Goal: Communication & Community: Answer question/provide support

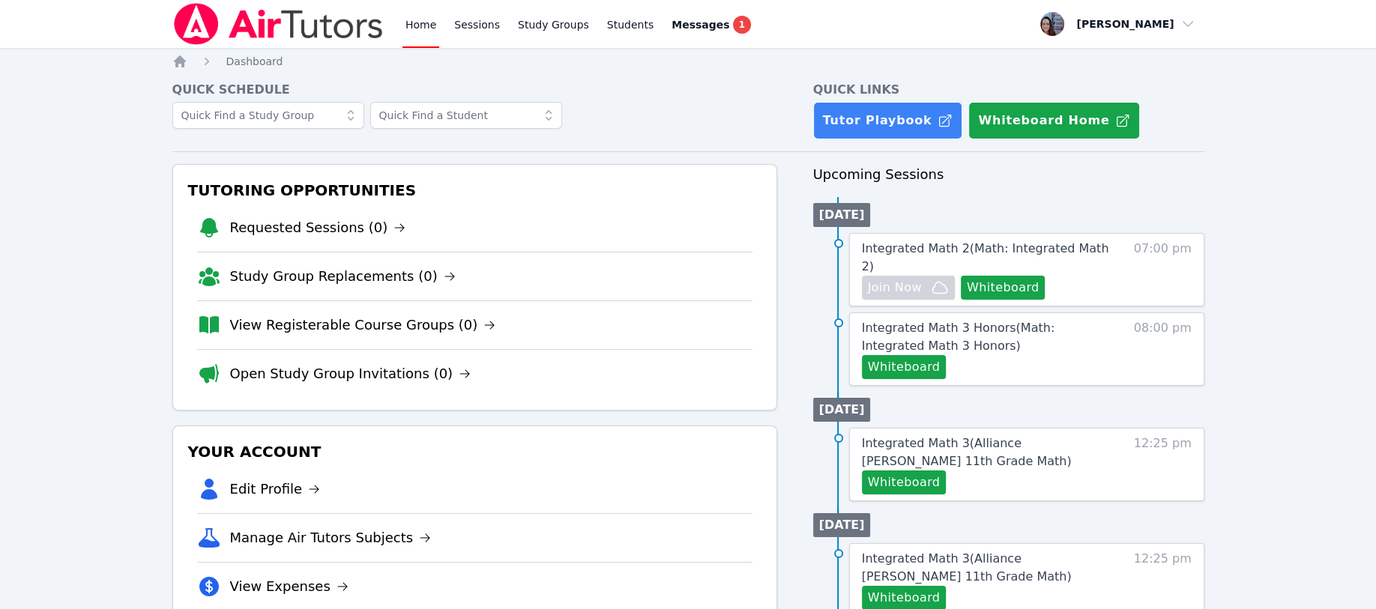
click at [679, 276] on button "Whiteboard" at bounding box center [1002, 288] width 85 height 24
click at [679, 355] on button "Whiteboard" at bounding box center [904, 367] width 85 height 24
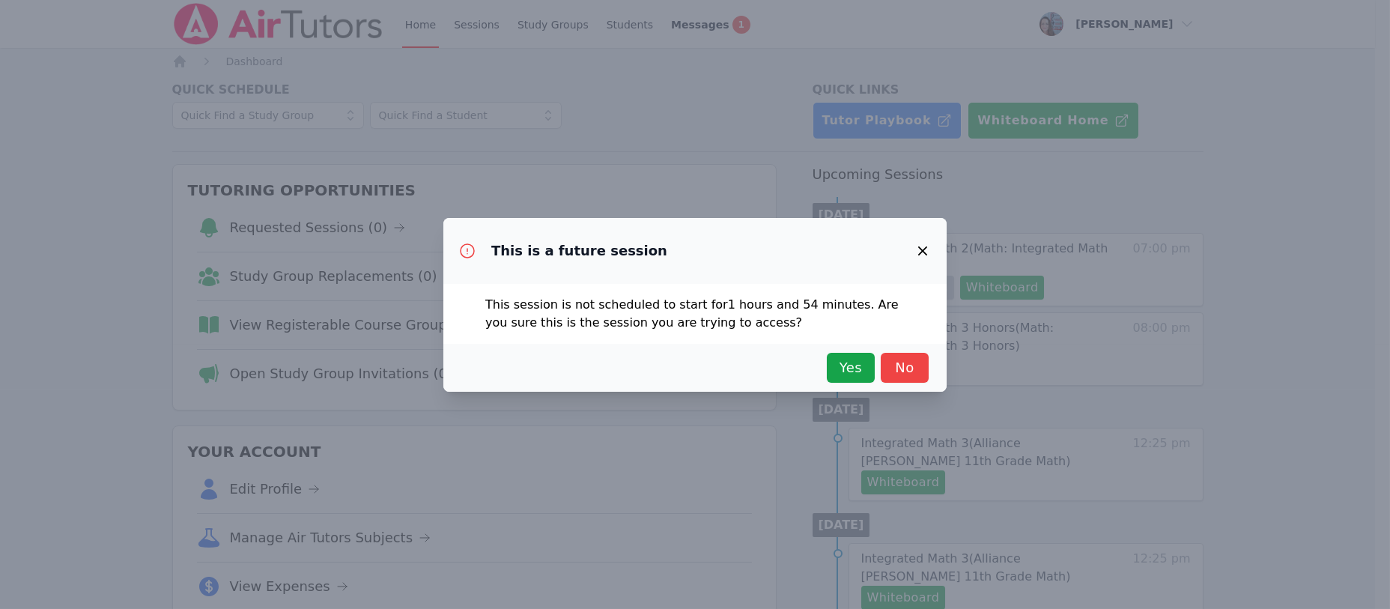
click at [679, 364] on span "Yes" at bounding box center [851, 367] width 33 height 21
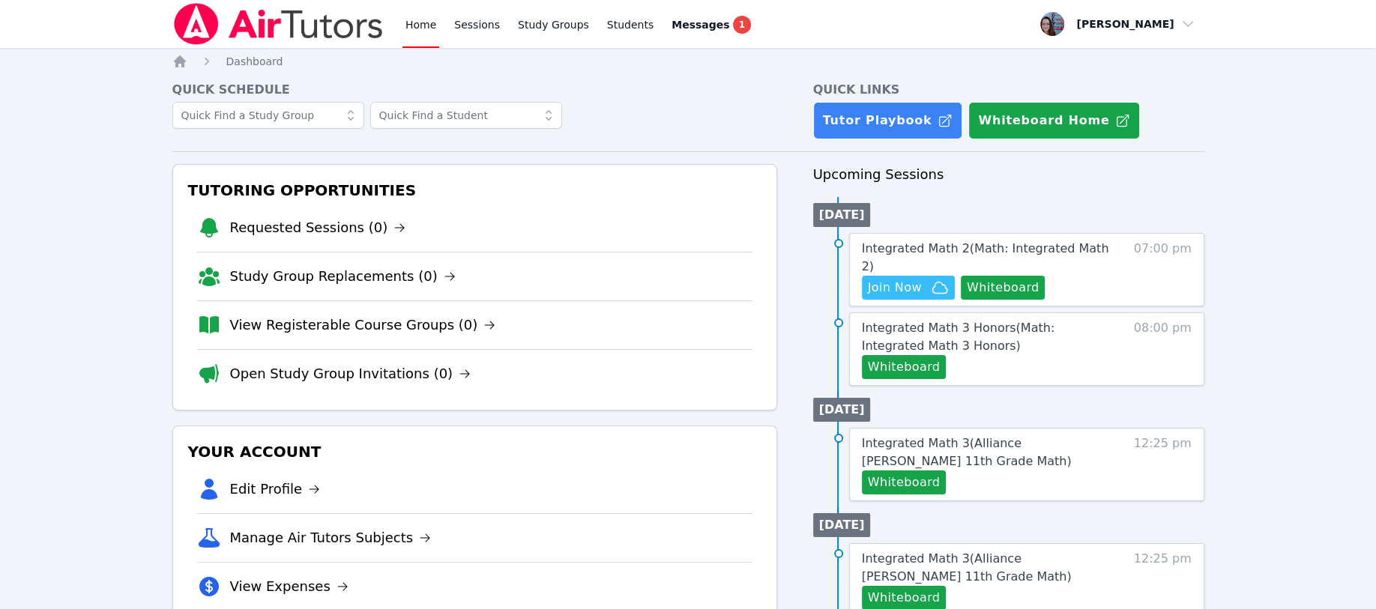
click at [679, 279] on span "Join Now" at bounding box center [895, 288] width 54 height 18
click at [676, 25] on span "Messages" at bounding box center [700, 24] width 58 height 15
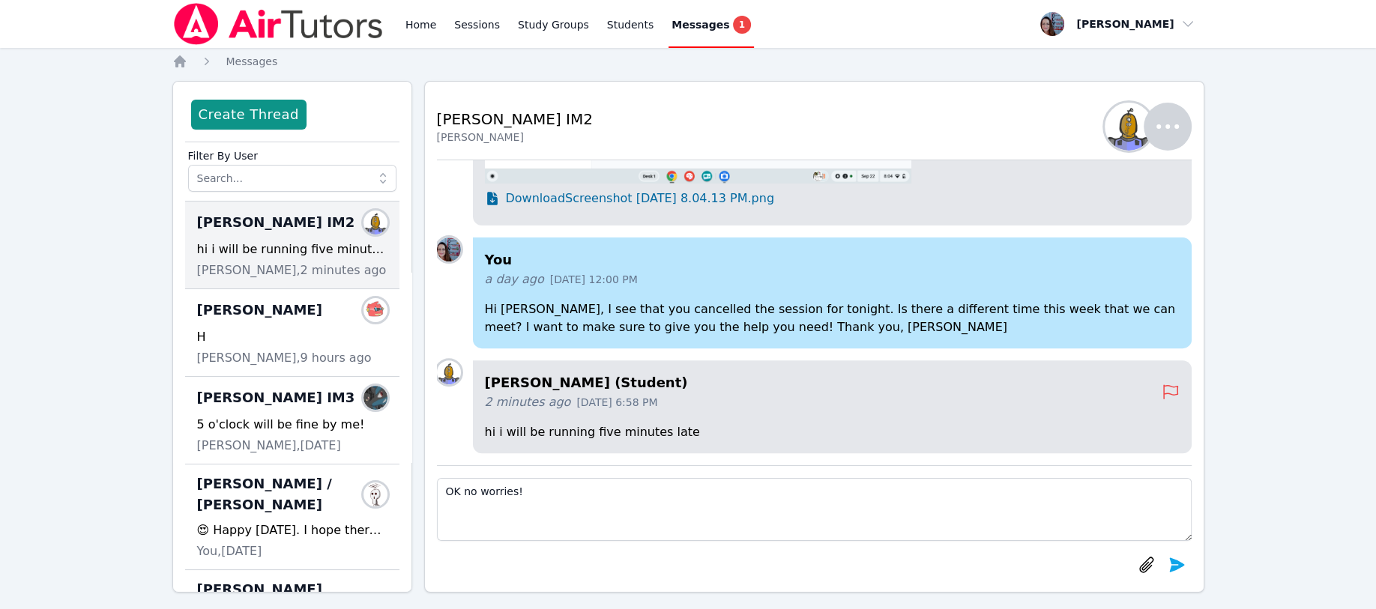
type textarea "OK no worries!"
click at [679, 563] on icon "submit" at bounding box center [1176, 564] width 15 height 14
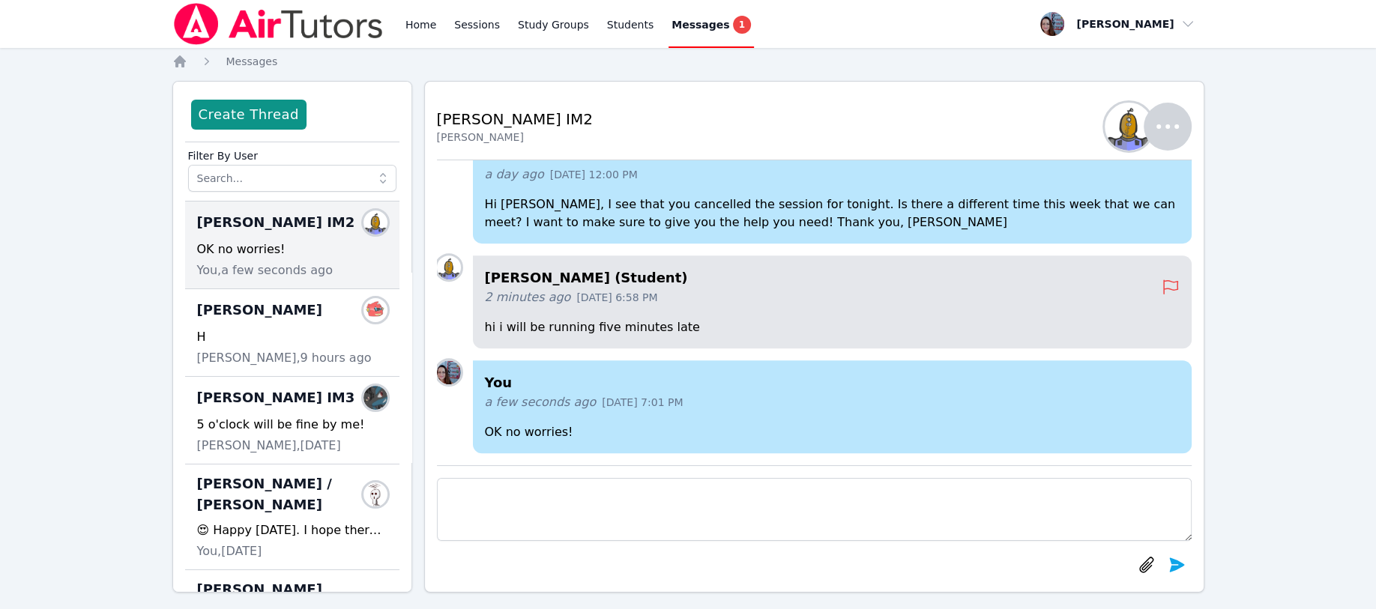
click at [178, 63] on icon "Breadcrumb" at bounding box center [180, 61] width 12 height 12
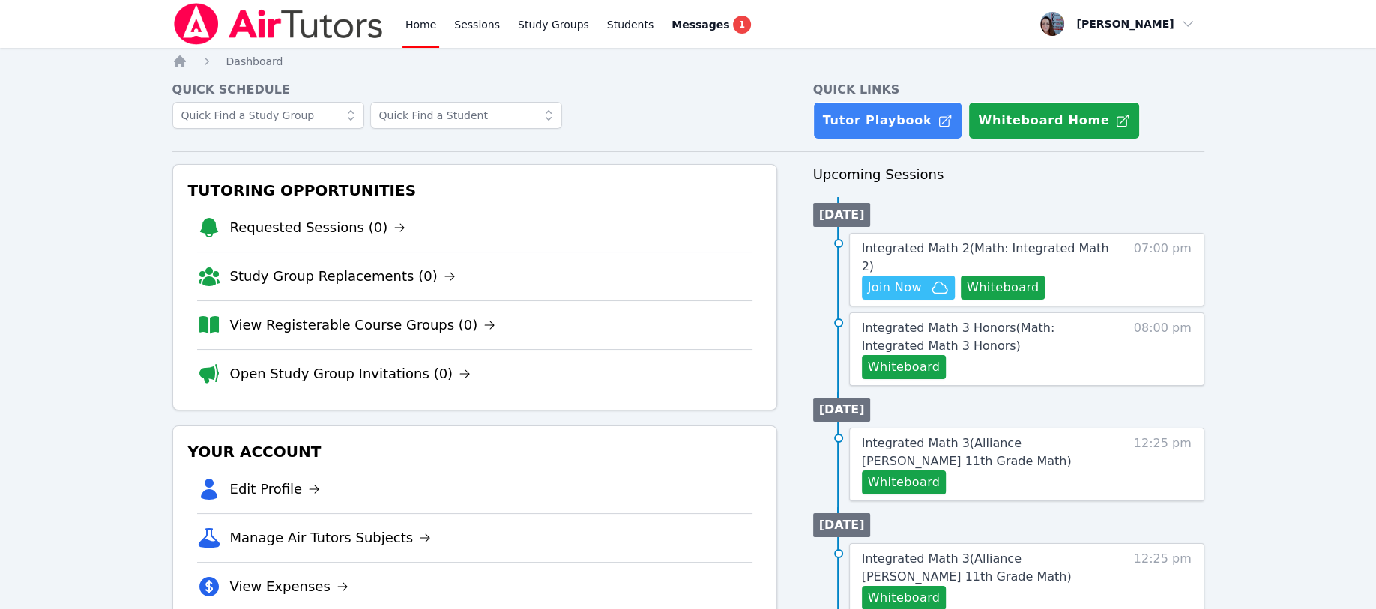
click at [672, 26] on span "Messages" at bounding box center [700, 24] width 58 height 15
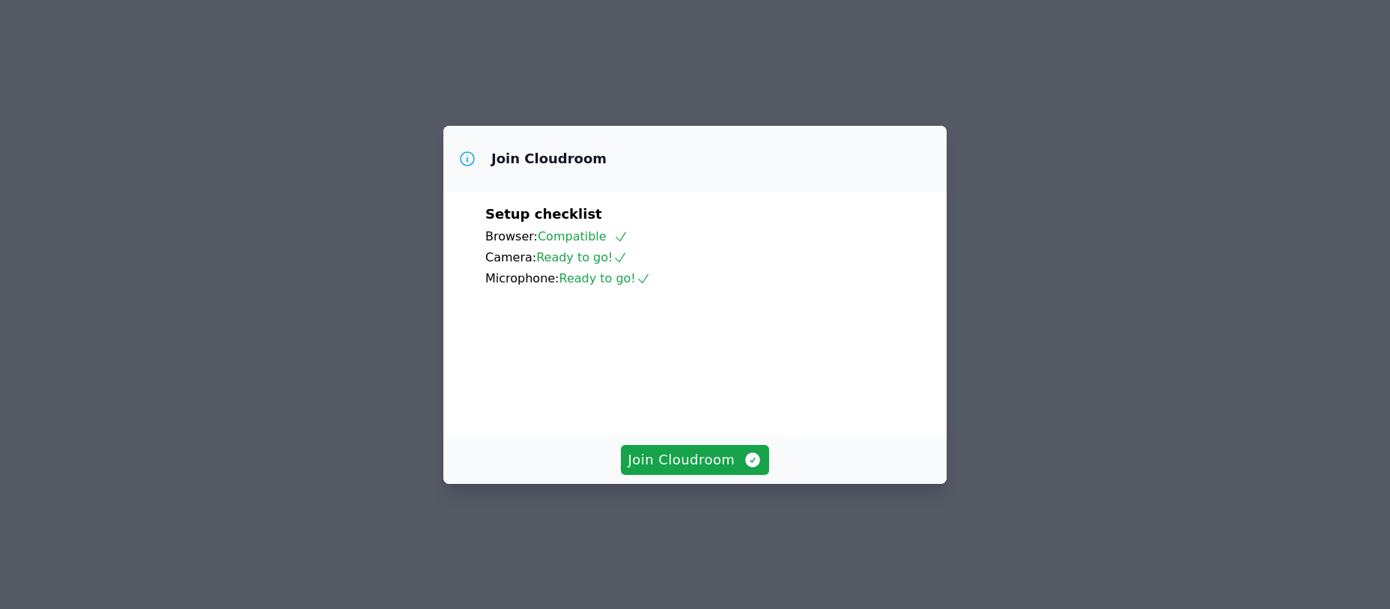
click at [674, 470] on span "Join Cloudroom" at bounding box center [696, 460] width 134 height 21
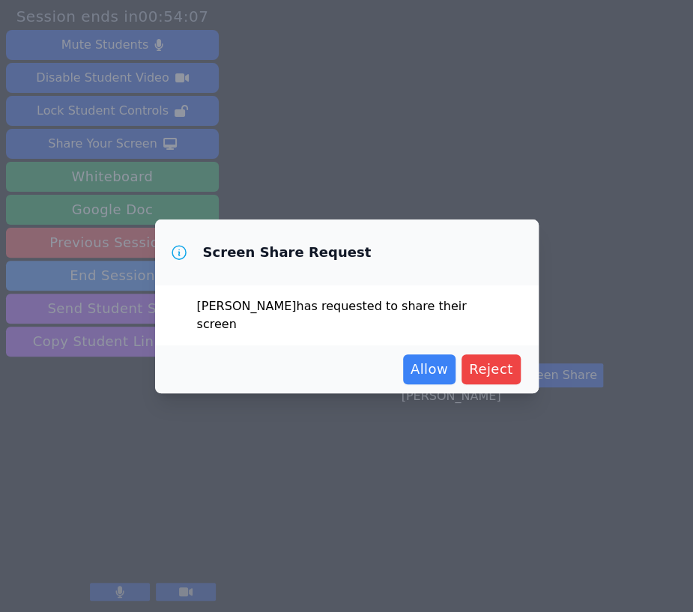
click at [432, 359] on span "Allow" at bounding box center [429, 369] width 37 height 21
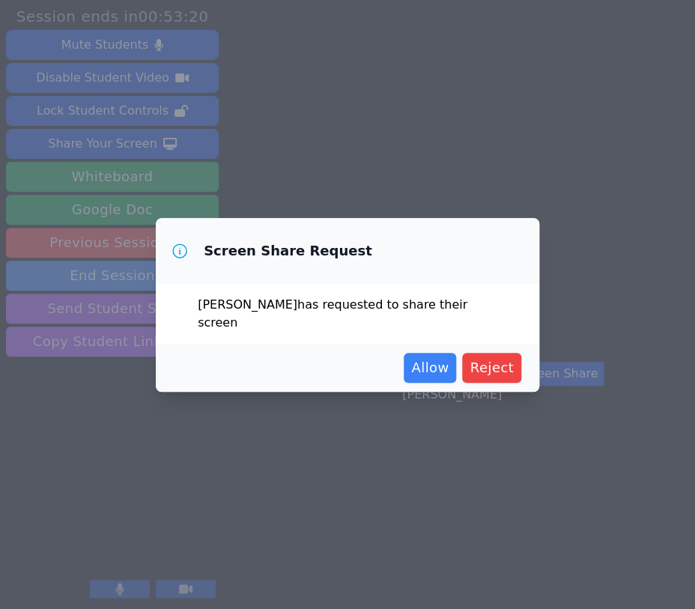
click at [421, 357] on span "Allow" at bounding box center [429, 367] width 37 height 21
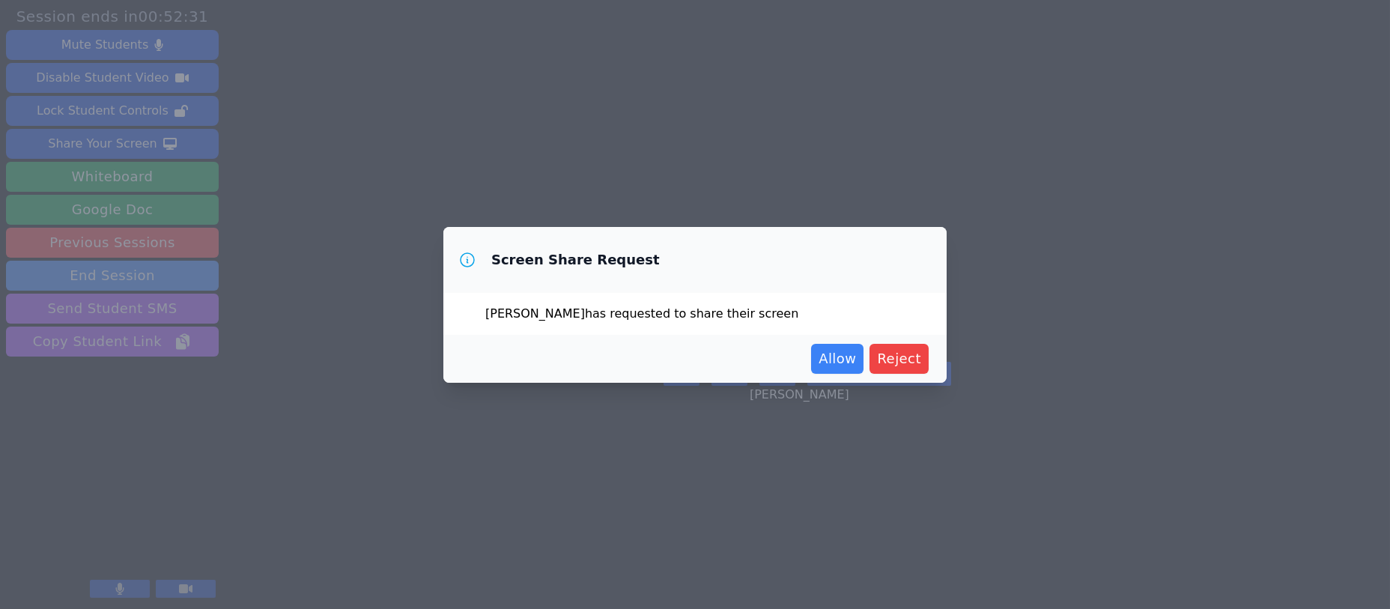
click at [835, 360] on span "Allow" at bounding box center [837, 358] width 37 height 21
